Goal: Find specific page/section: Find specific page/section

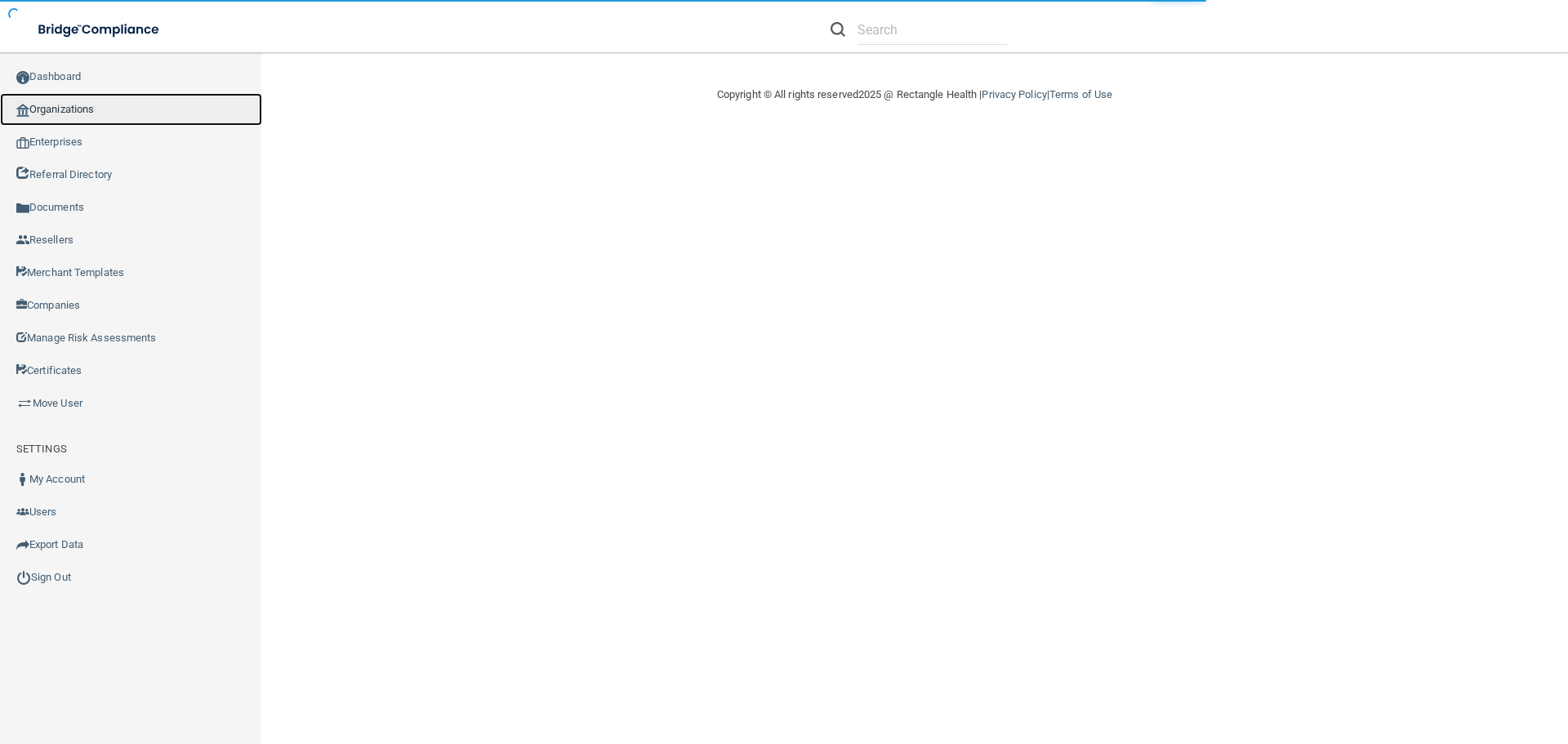
click at [90, 108] on link "Organizations" at bounding box center [131, 110] width 262 height 32
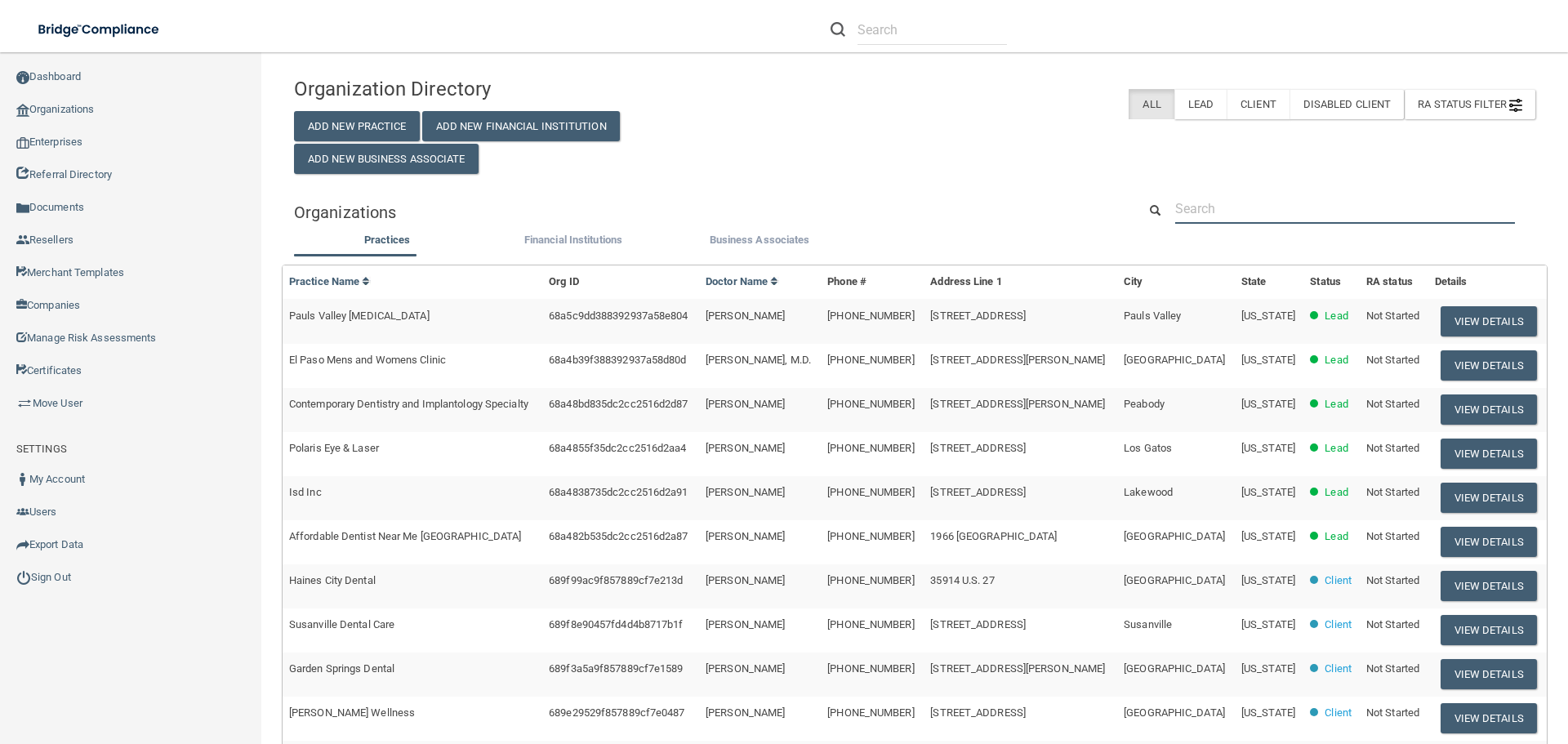
click at [1233, 198] on input "text" at bounding box center [1345, 209] width 340 height 31
paste input "Elkridge [MEDICAL_DATA] Center PC"
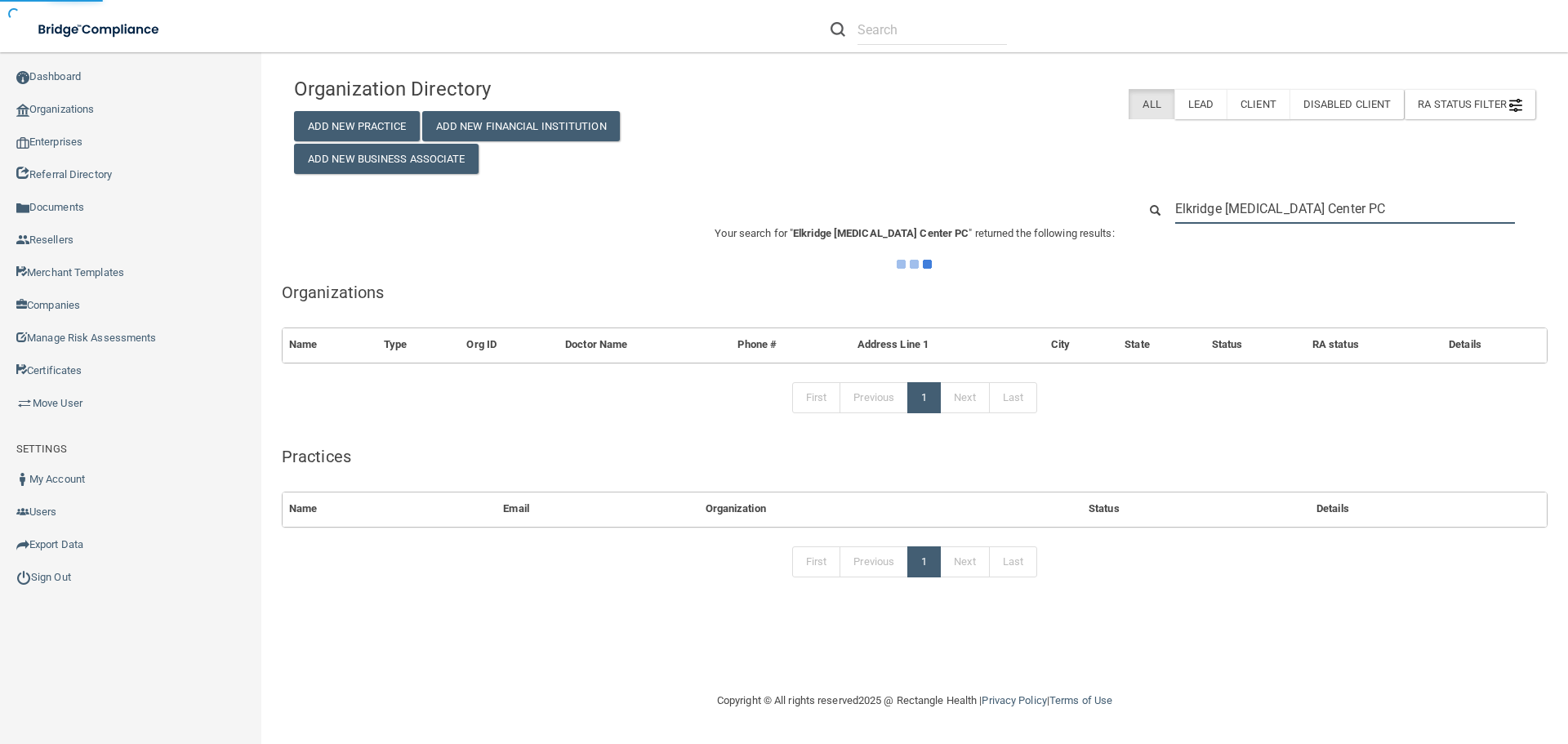
type input "Elkridge [MEDICAL_DATA] Center PC"
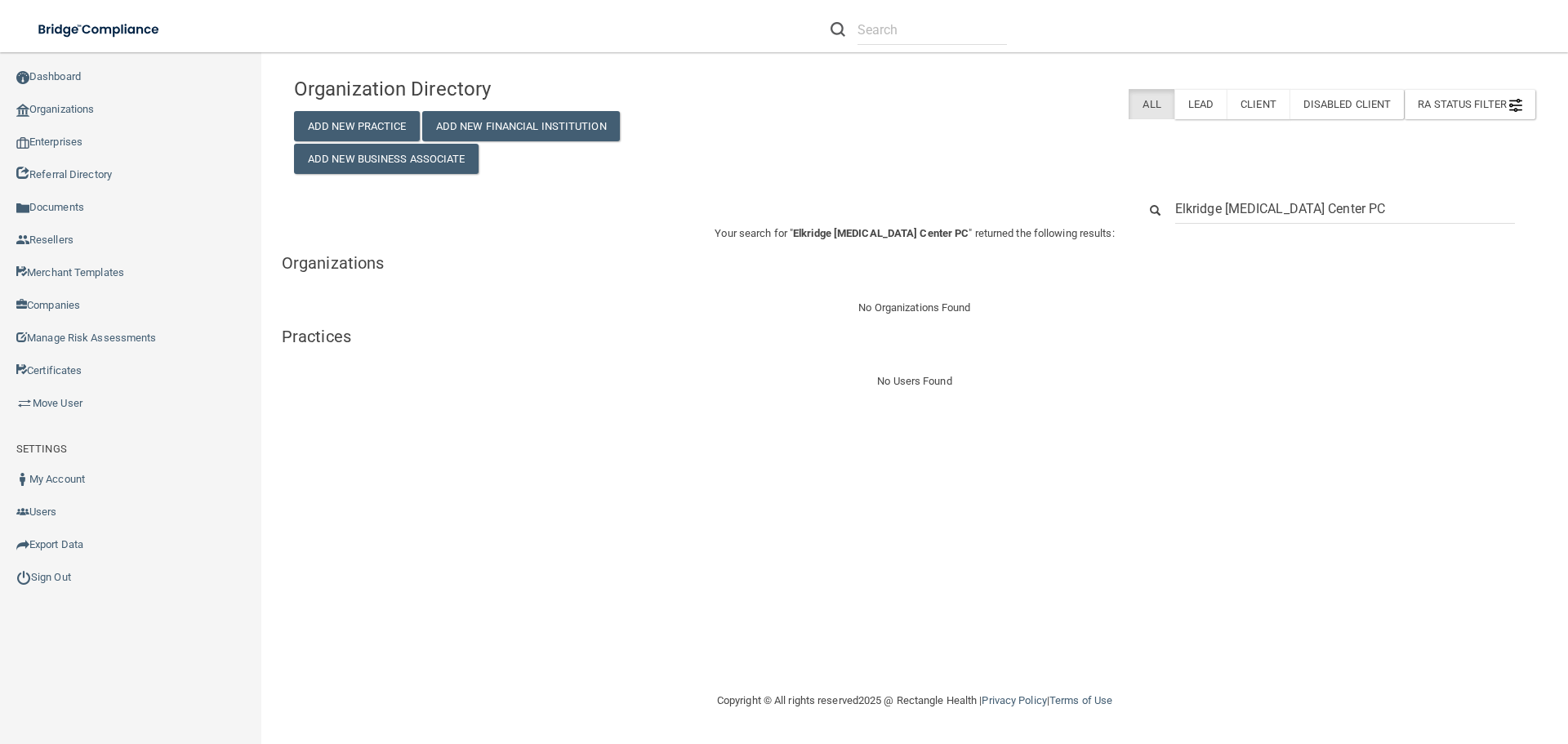
click at [1392, 209] on input "Elkridge [MEDICAL_DATA] Center PC" at bounding box center [1345, 209] width 340 height 31
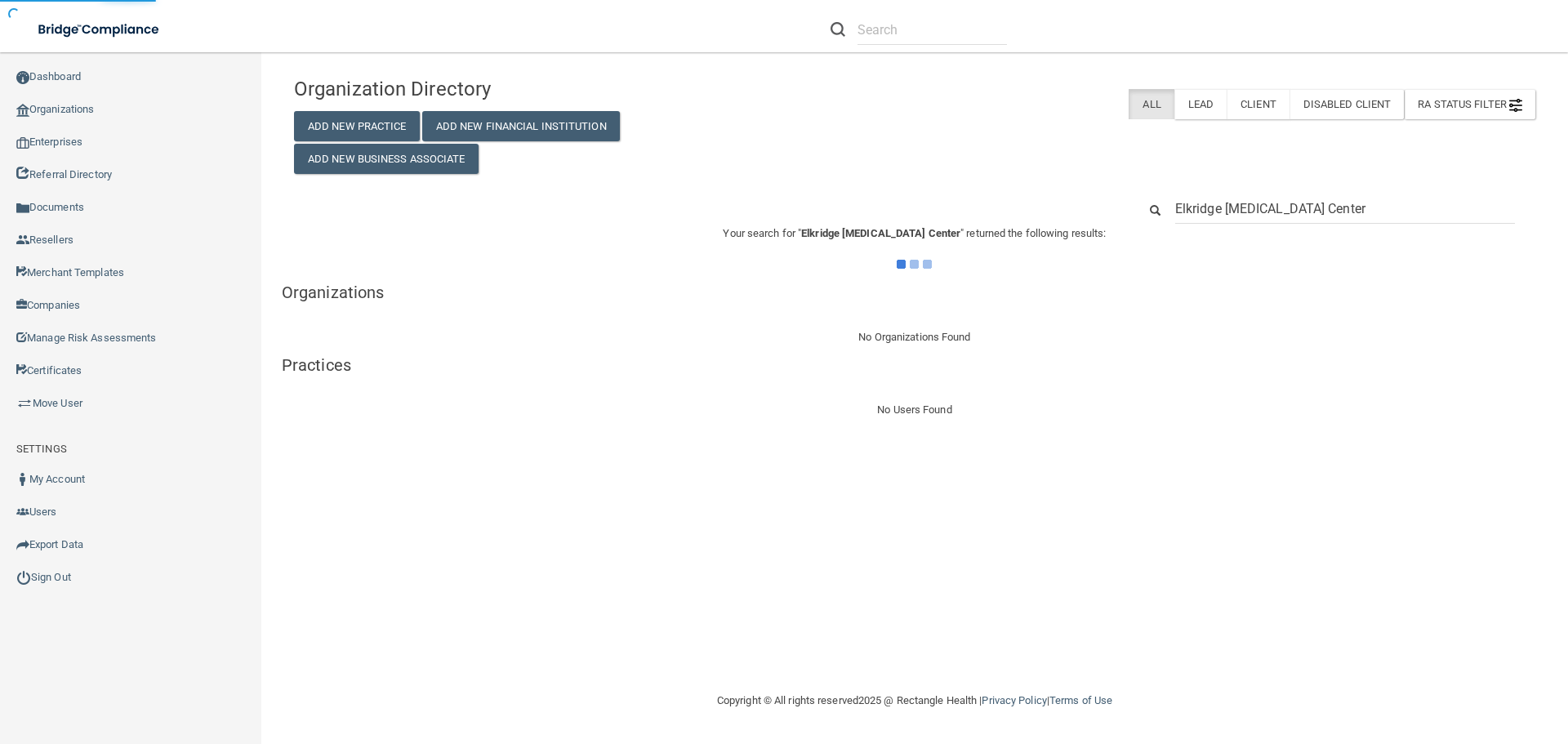
type input "Elkridge [MEDICAL_DATA] Center"
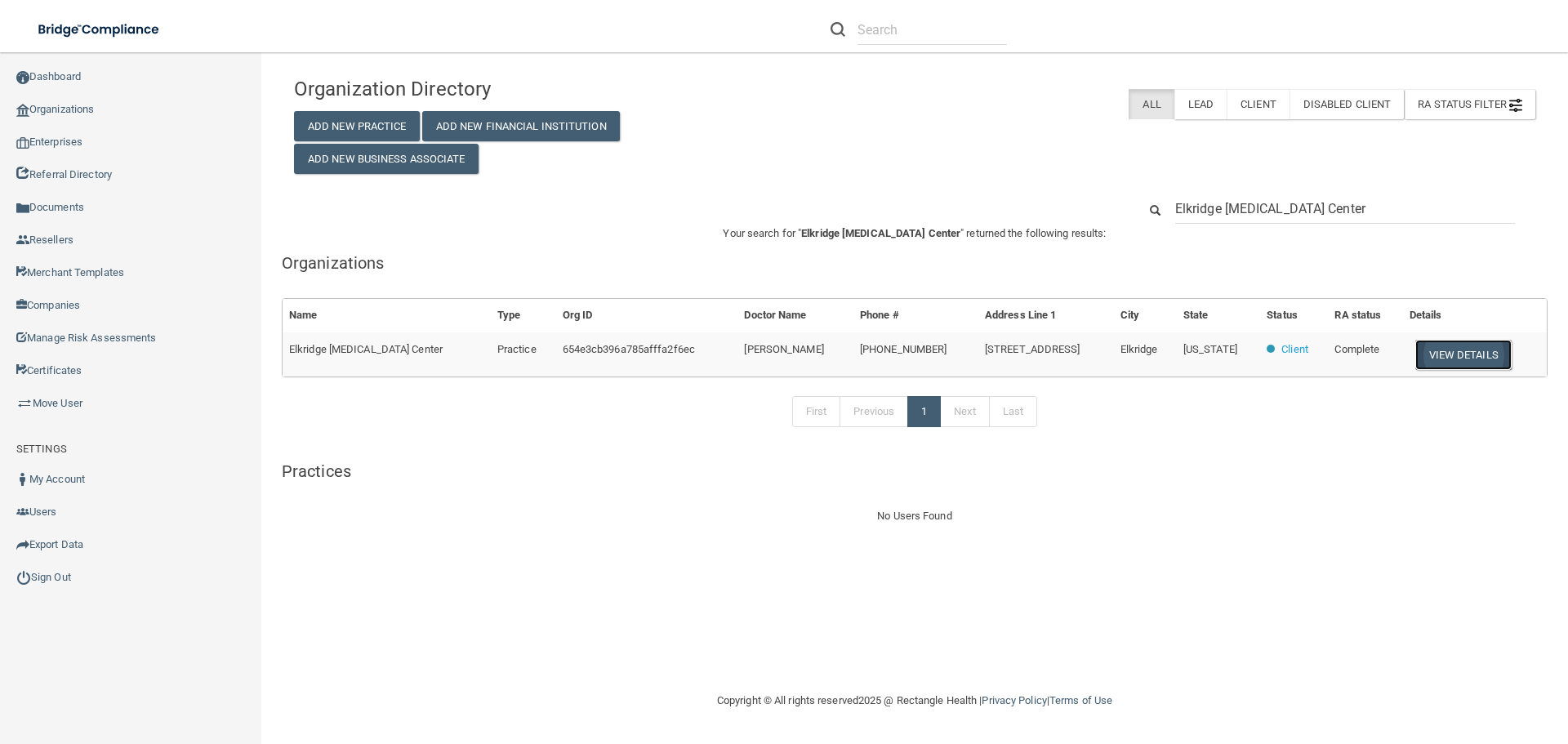
click at [1458, 357] on button "View Details" at bounding box center [1463, 355] width 96 height 31
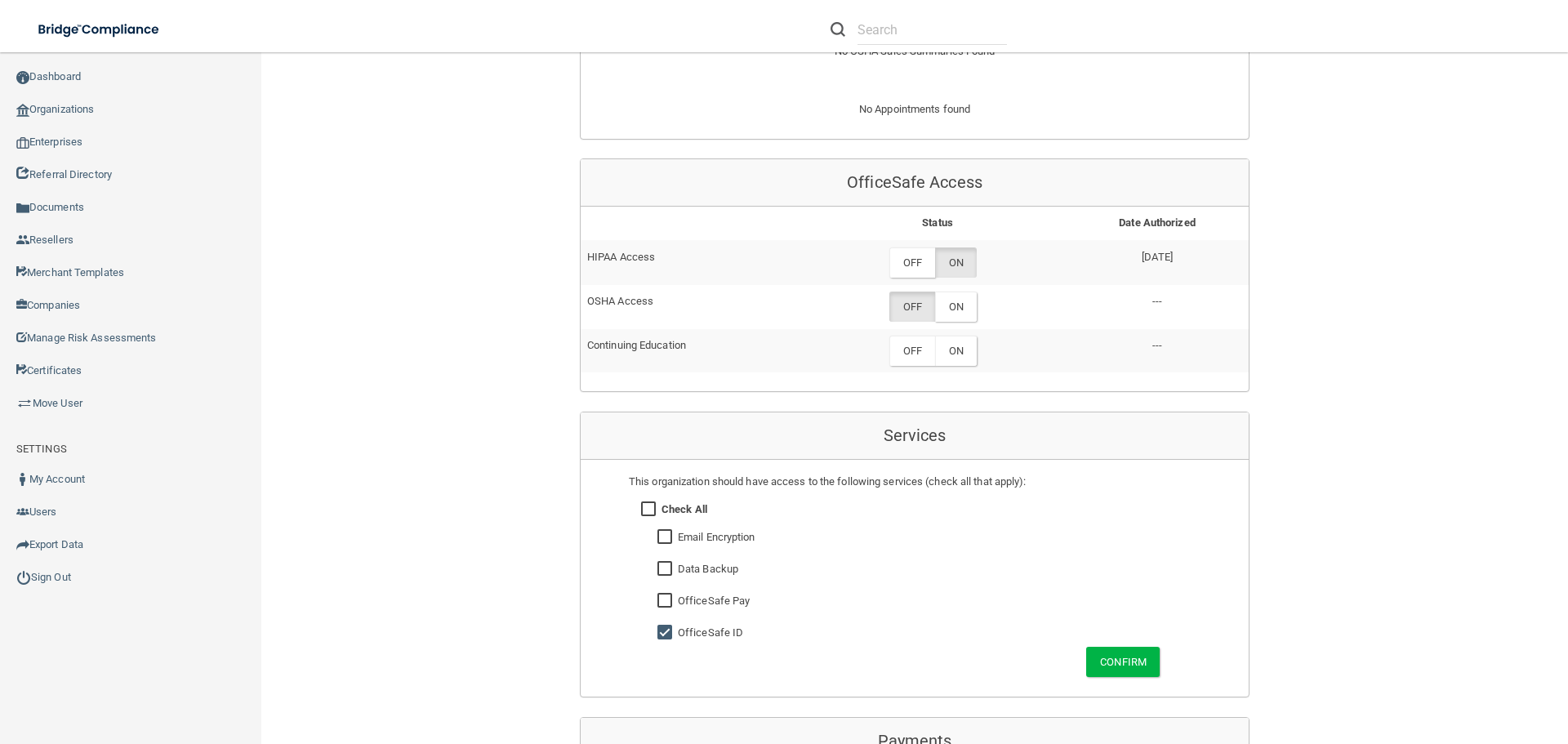
scroll to position [653, 0]
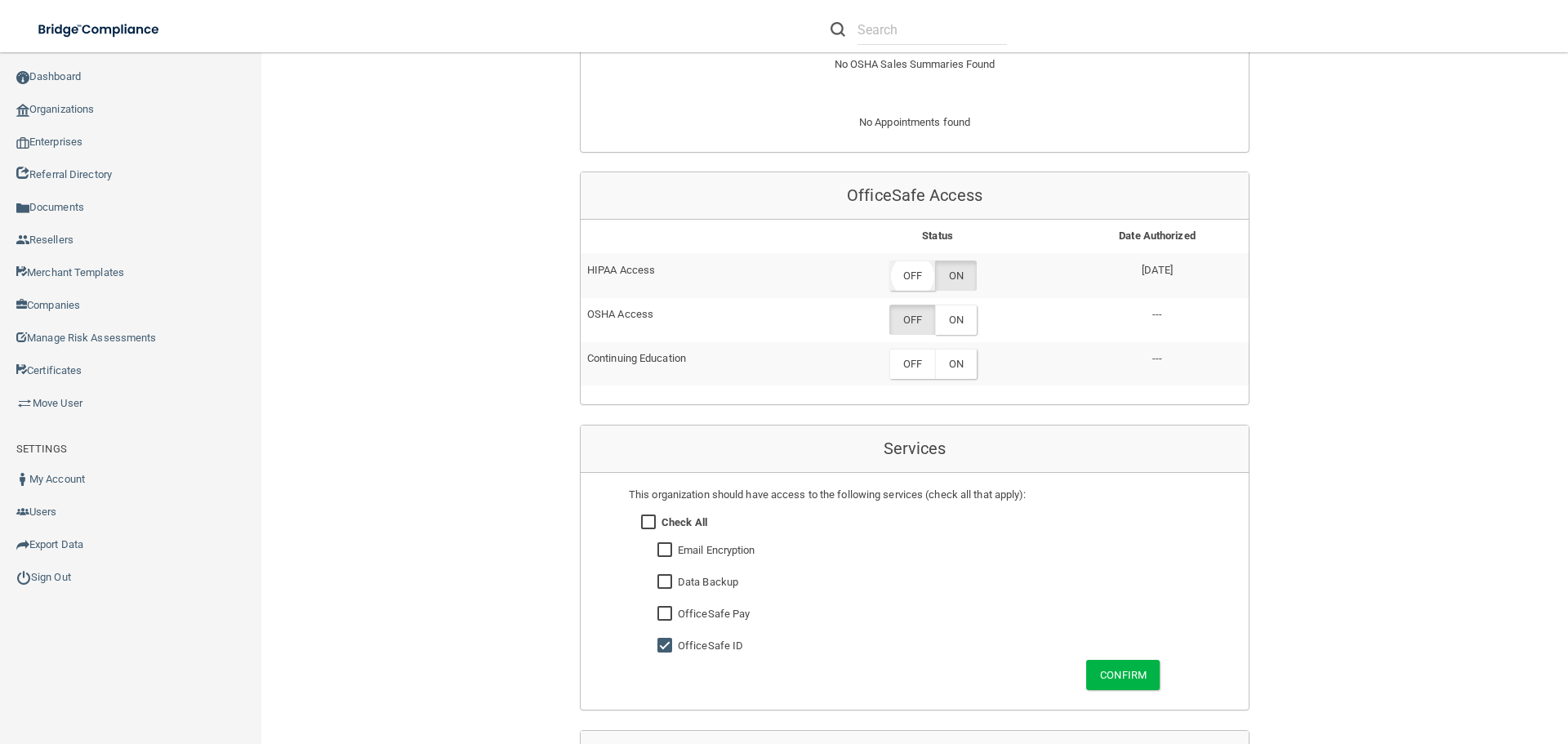
click at [920, 280] on label "OFF" at bounding box center [912, 276] width 46 height 31
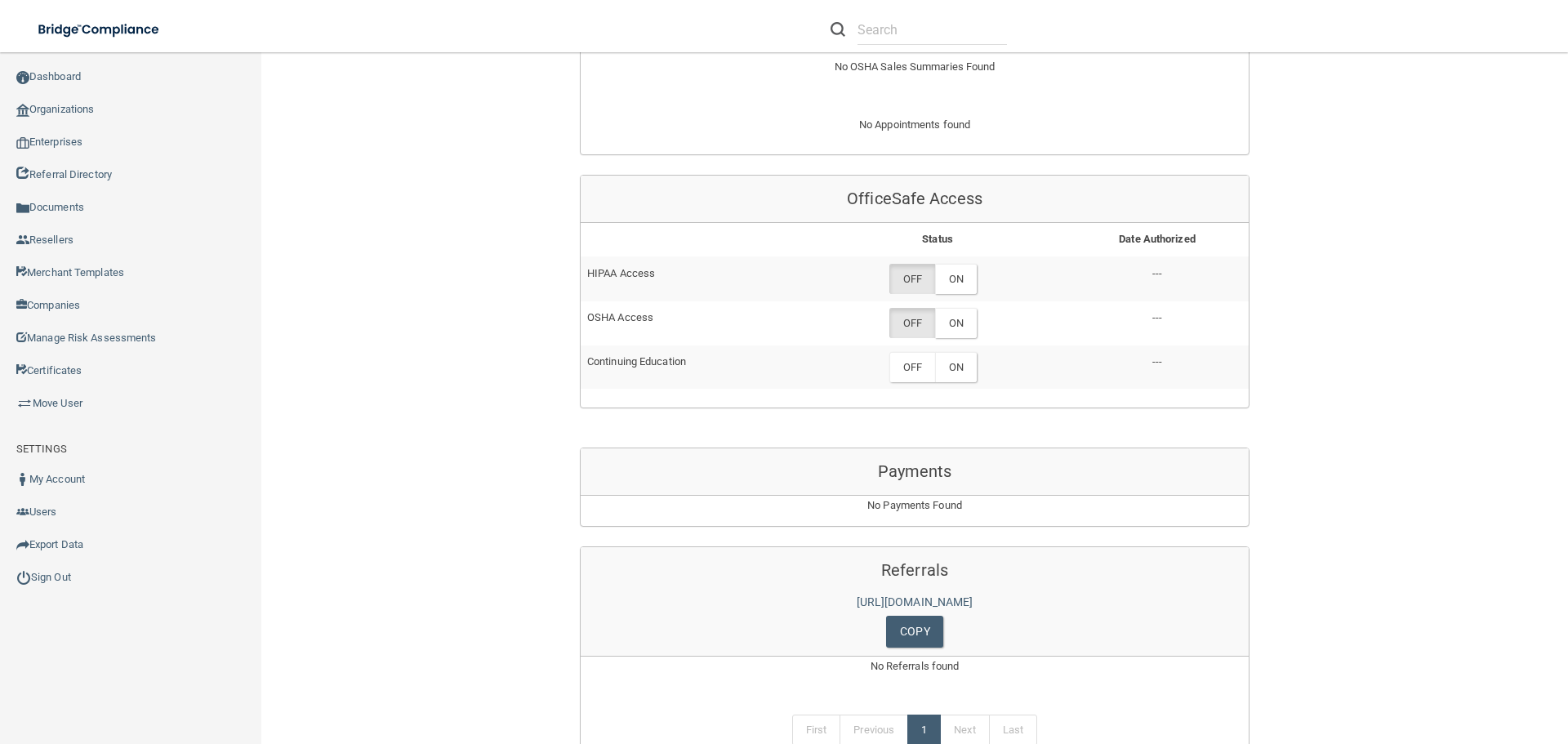
scroll to position [734, 0]
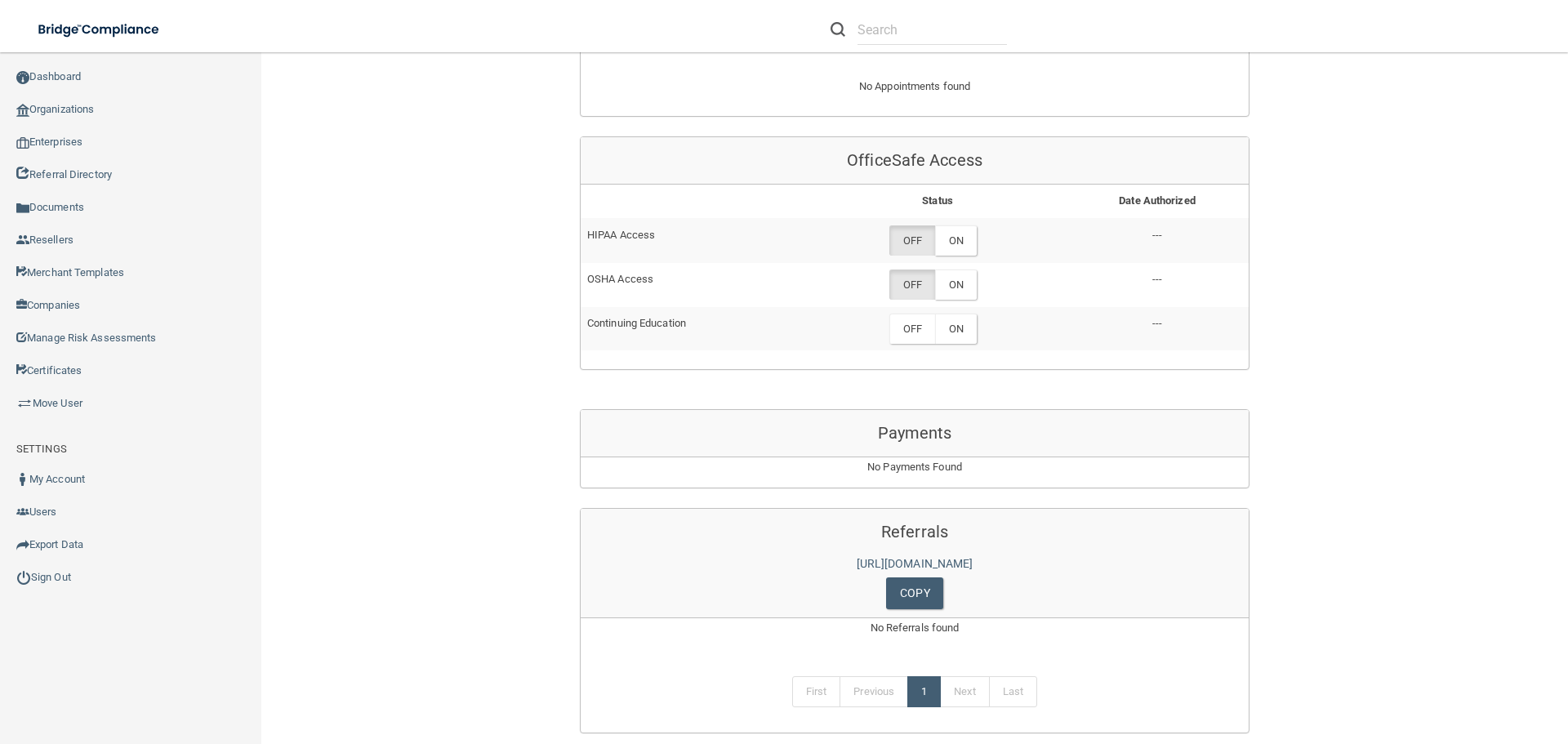
click at [1468, 258] on div "Back Enterprise » Organization 654e3cb396a785afffa2f6ec uuid: cdbb99a1-9207-410…" at bounding box center [914, 62] width 1242 height 1456
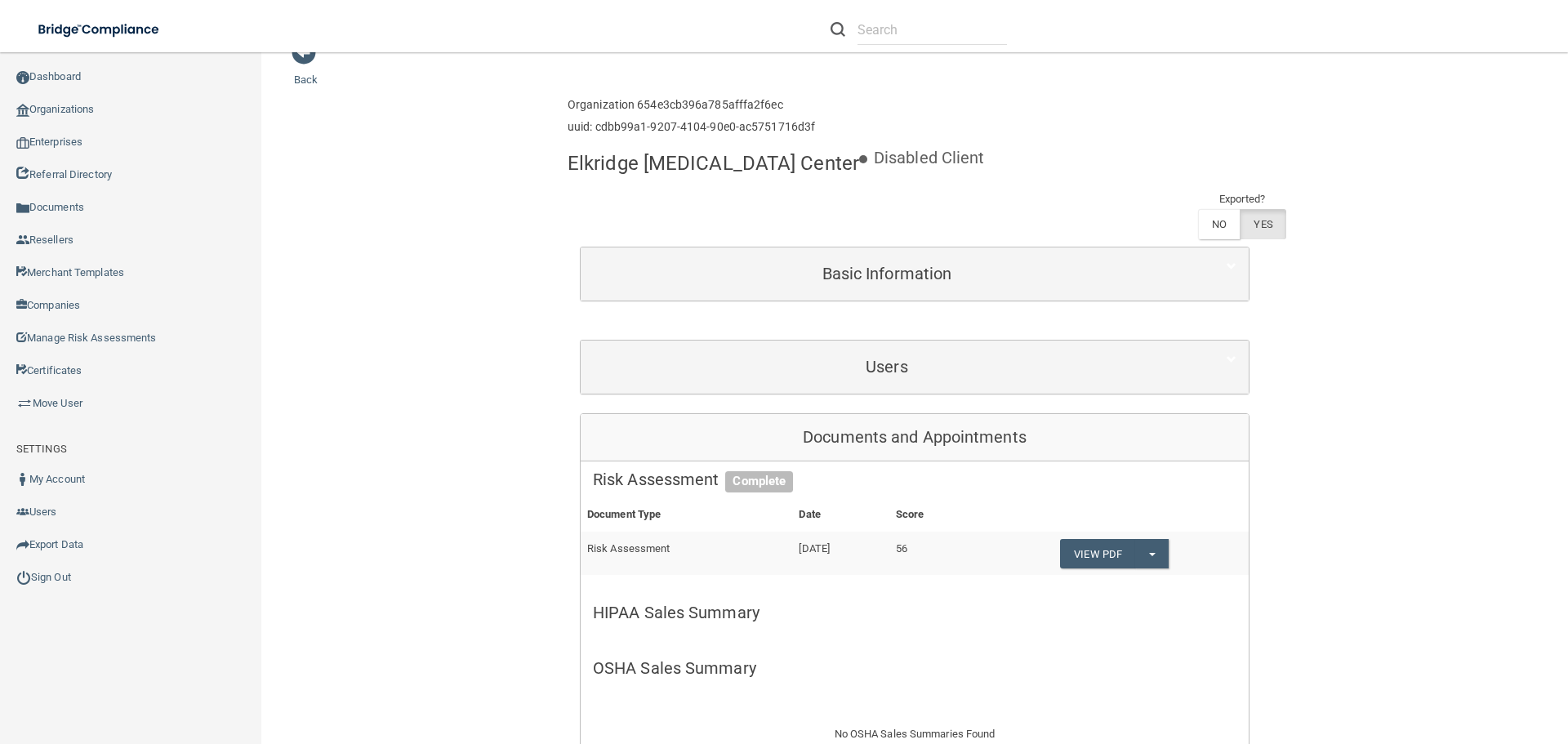
scroll to position [0, 0]
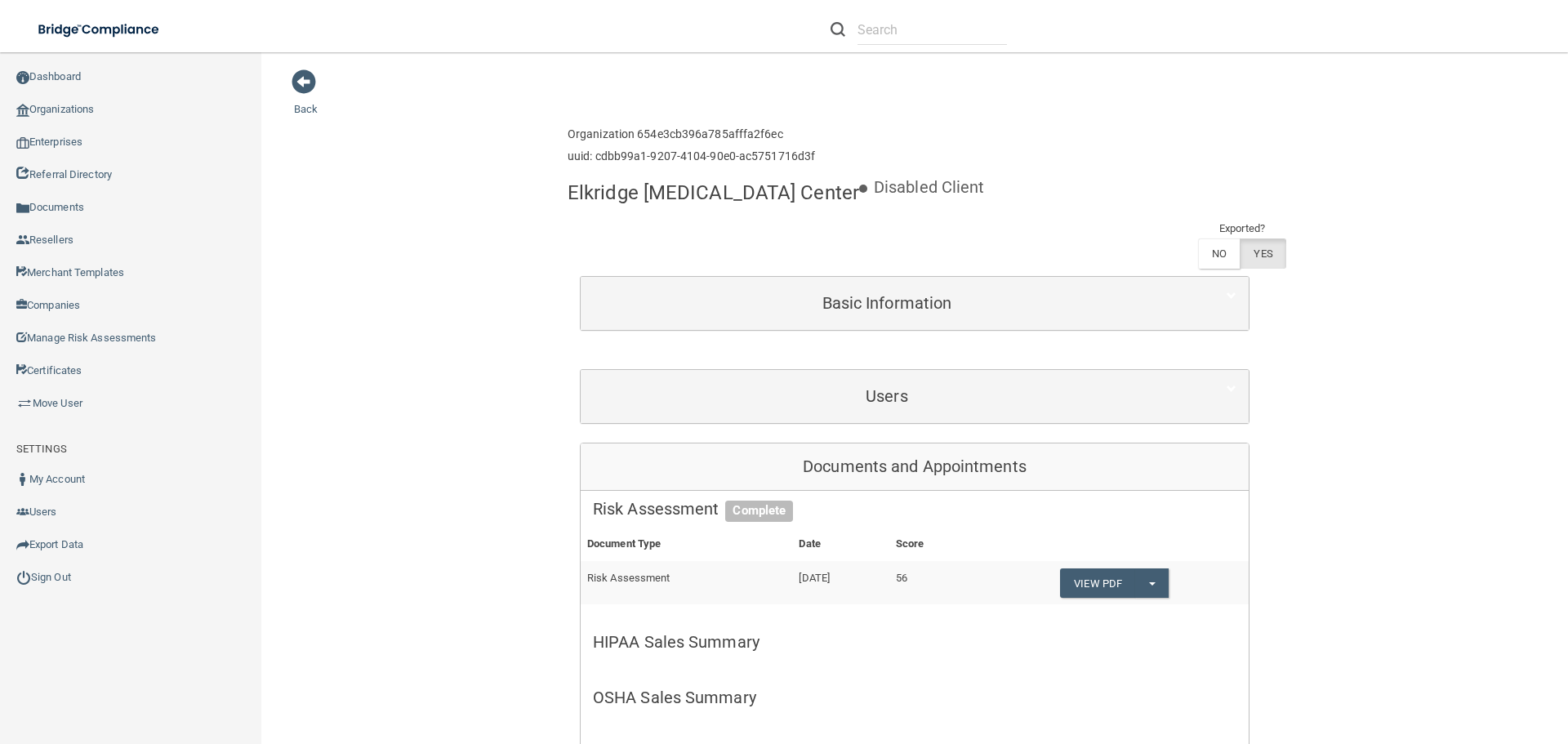
click at [1251, 67] on main "Back Enterprise » Organization 654e3cb396a785afffa2f6ec uuid: cdbb99a1-9207-410…" at bounding box center [914, 398] width 1307 height 692
